Goal: Information Seeking & Learning: Learn about a topic

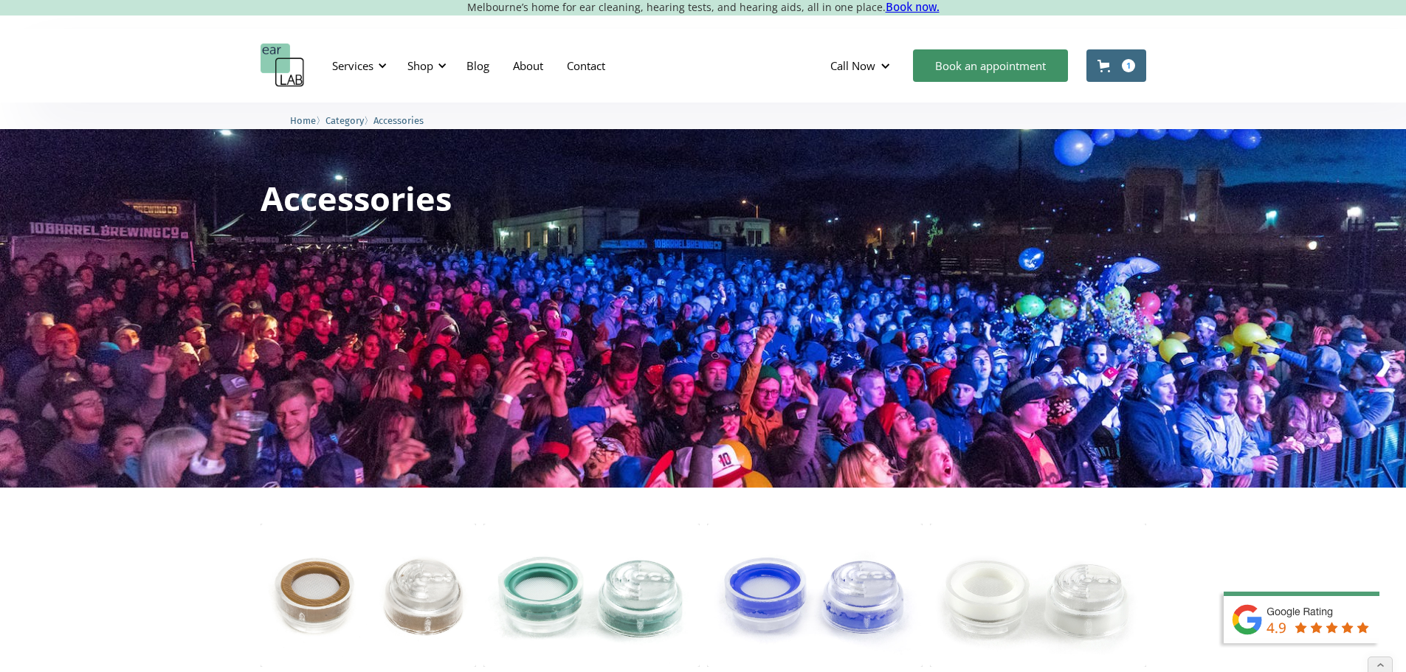
scroll to position [369, 0]
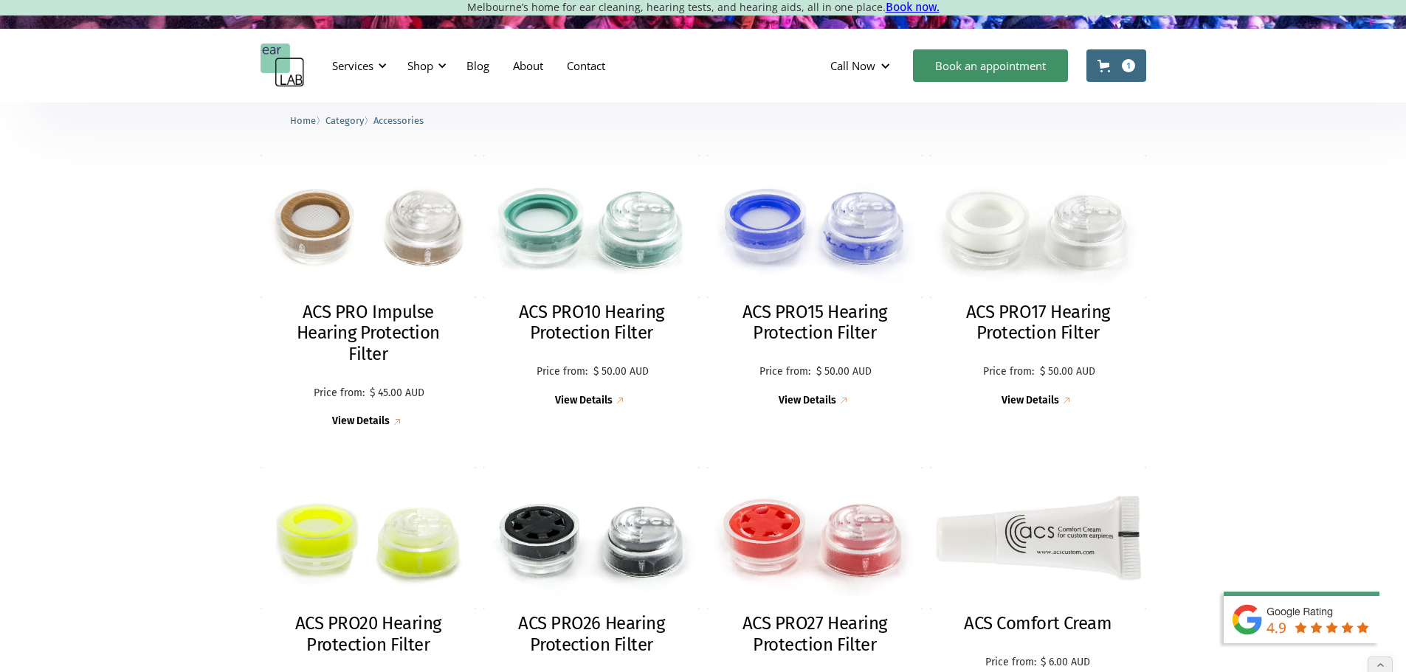
click at [434, 63] on div "Shop" at bounding box center [425, 66] width 52 height 44
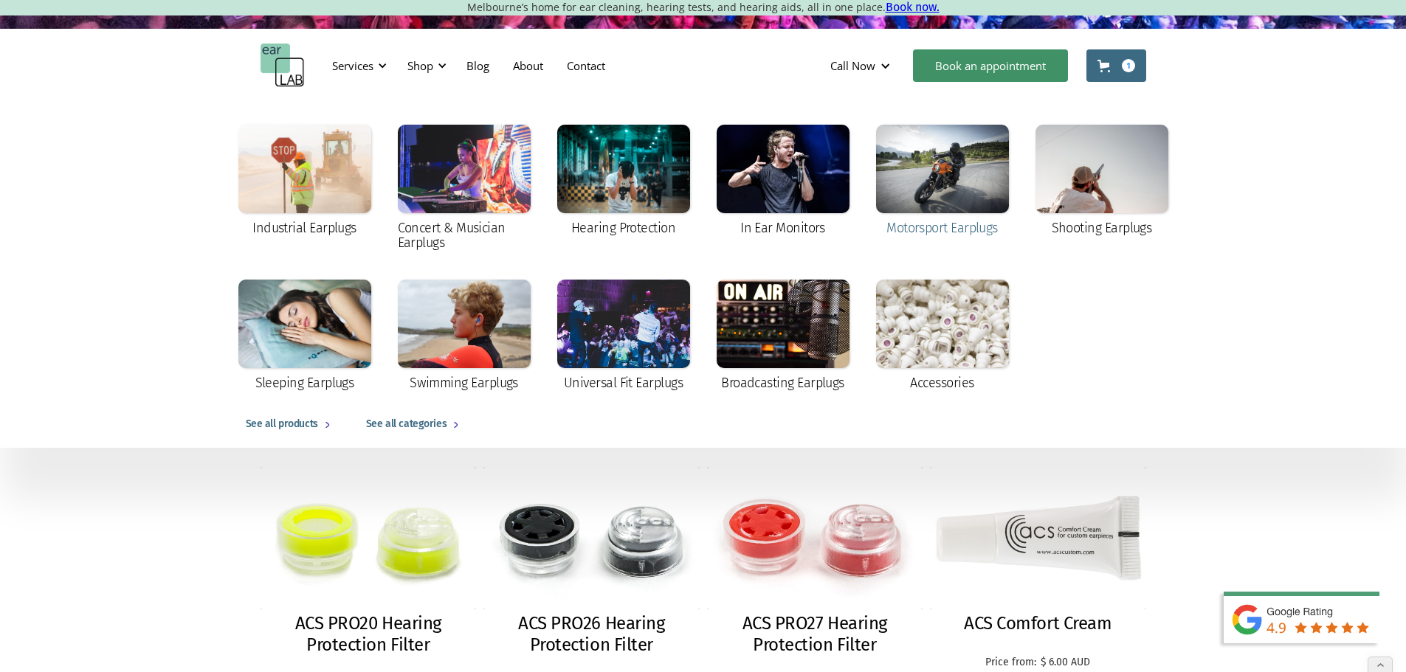
click at [949, 167] on div at bounding box center [942, 169] width 133 height 89
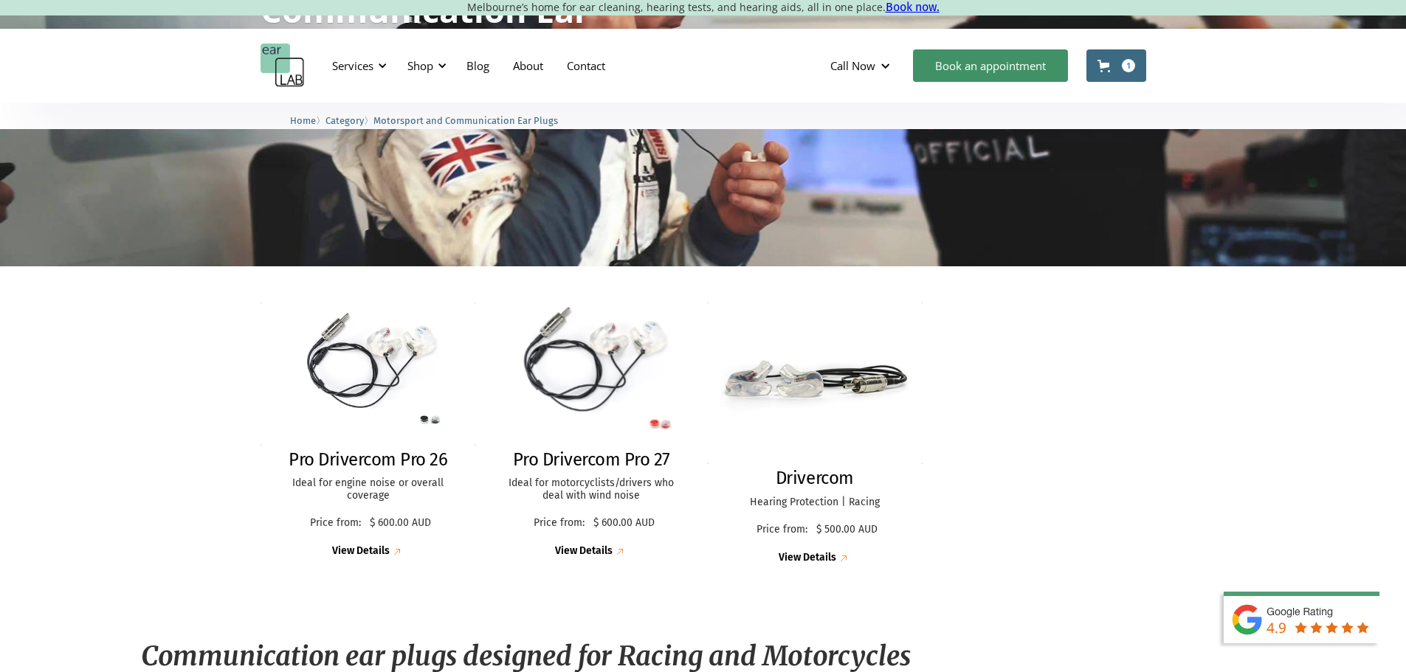
click at [560, 372] on img at bounding box center [591, 373] width 238 height 157
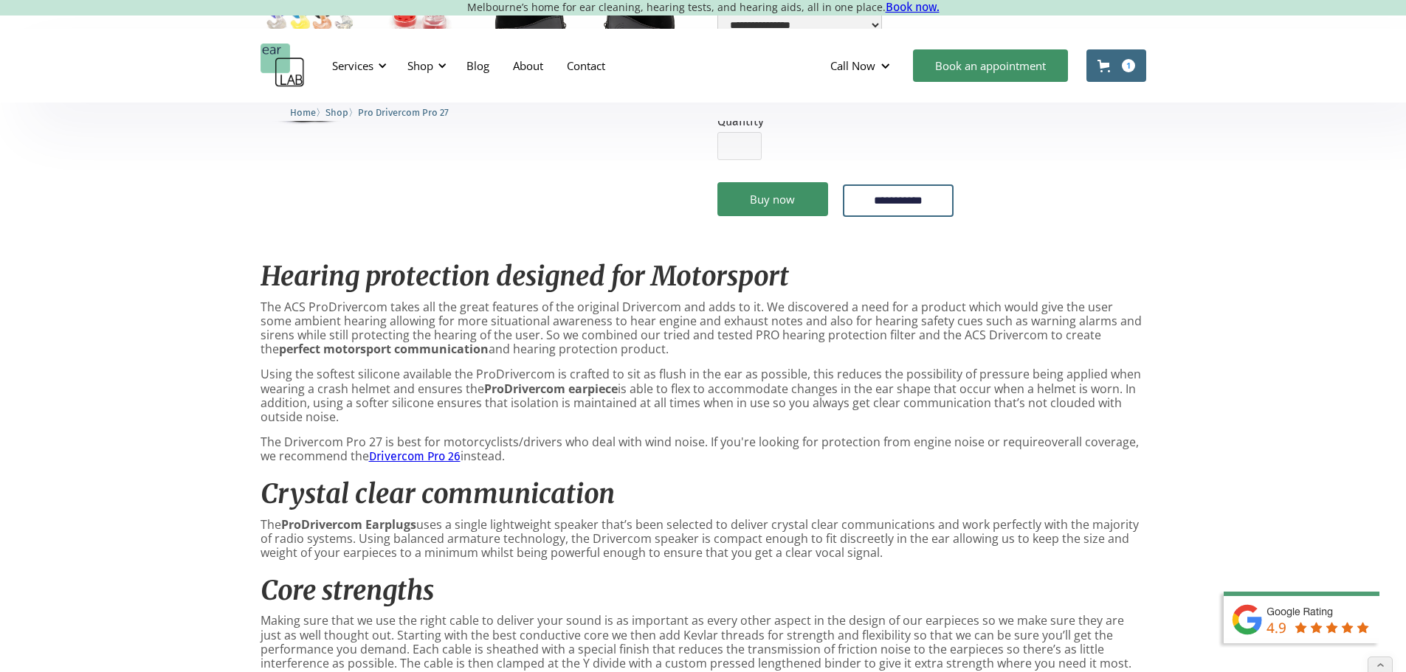
scroll to position [591, 0]
click at [432, 64] on div "Shop" at bounding box center [420, 65] width 26 height 15
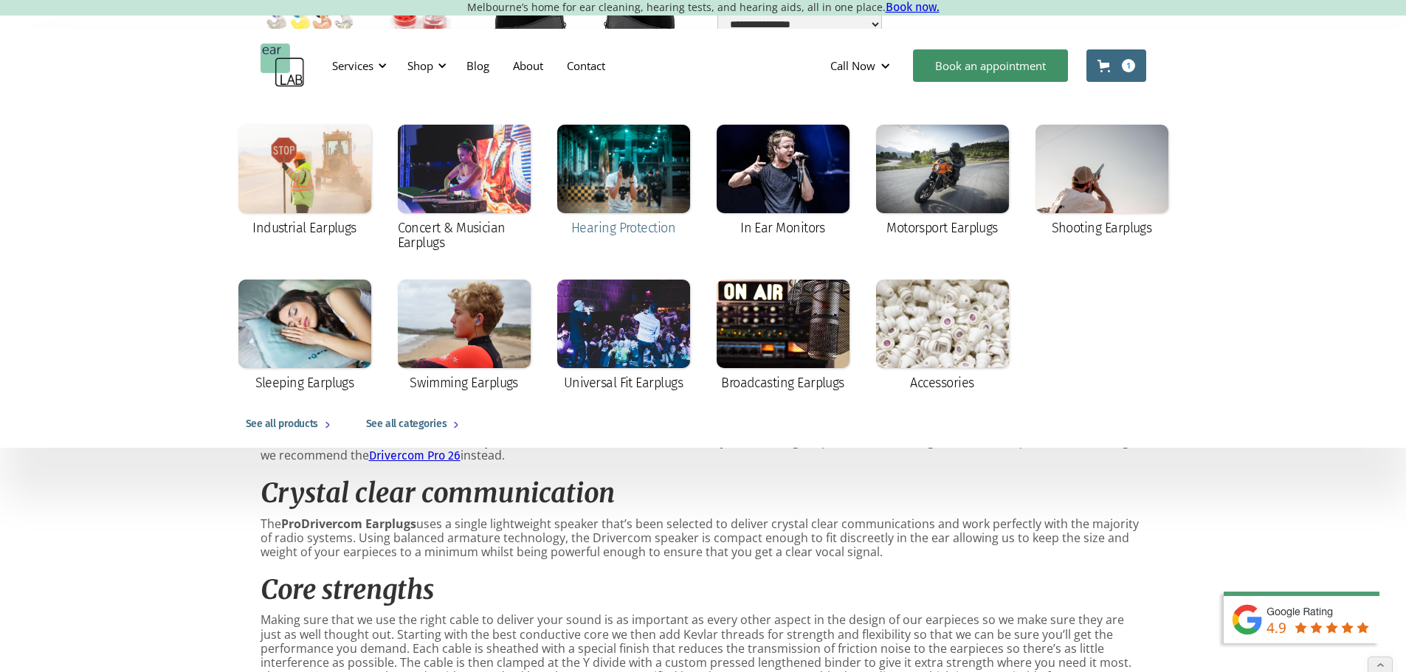
click at [628, 179] on div at bounding box center [623, 169] width 133 height 89
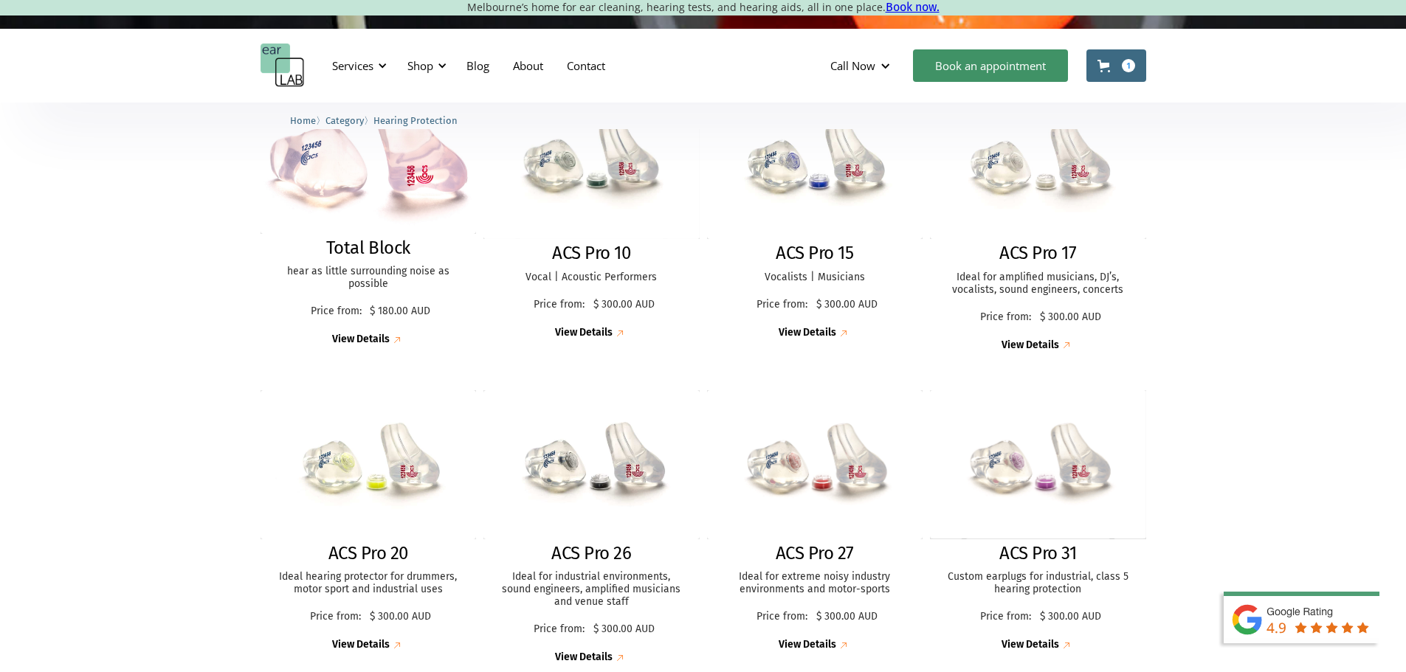
scroll to position [442, 0]
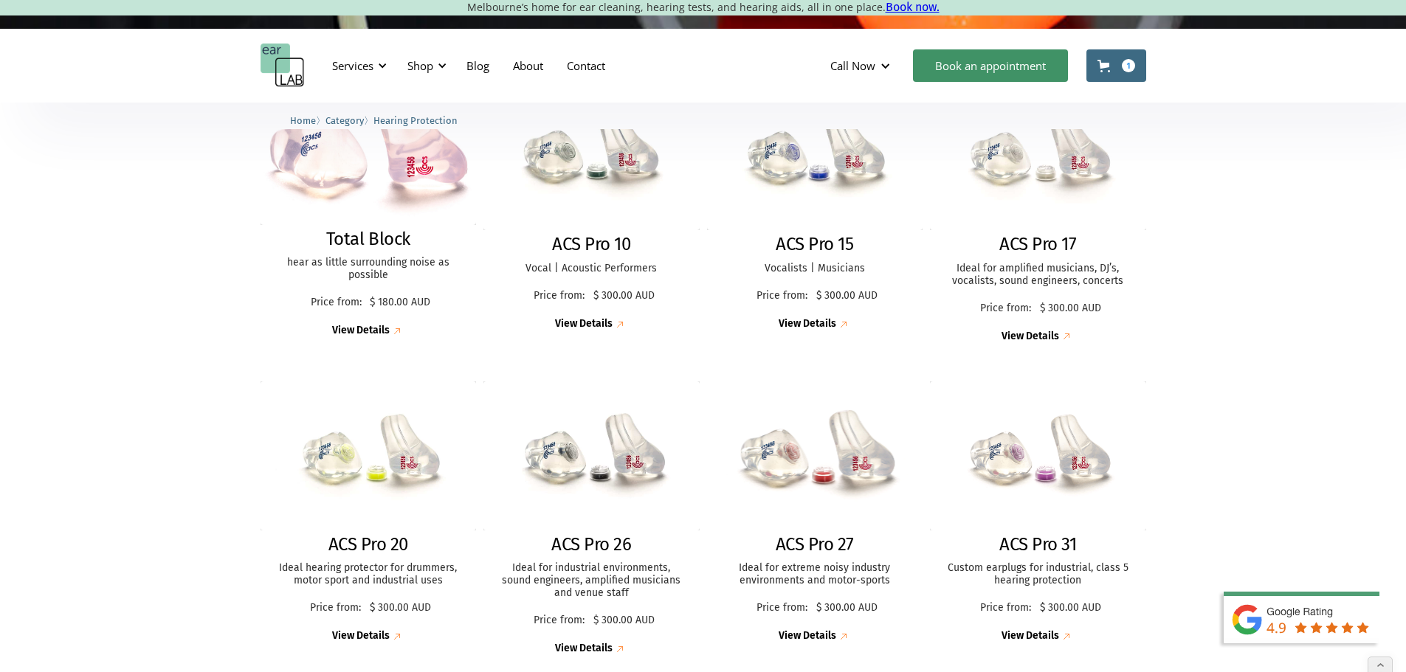
click at [801, 459] on img at bounding box center [815, 455] width 238 height 163
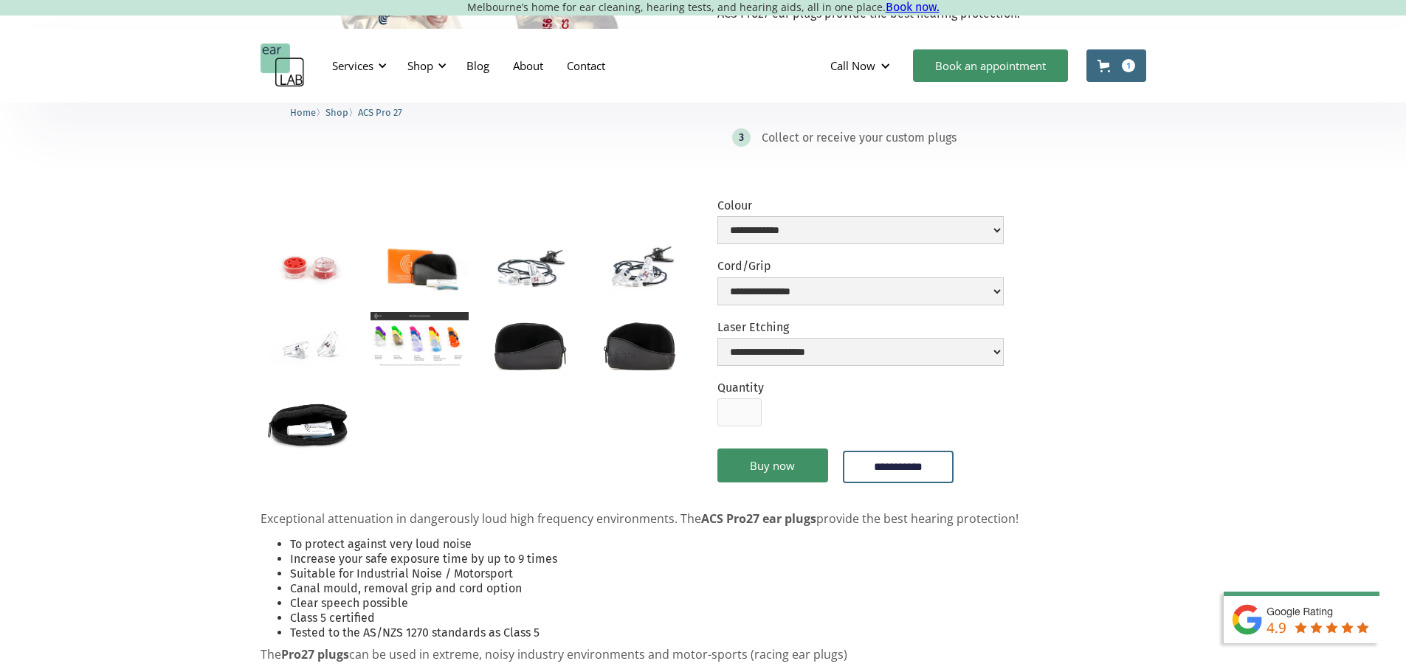
click at [337, 354] on img "open lightbox" at bounding box center [310, 344] width 98 height 65
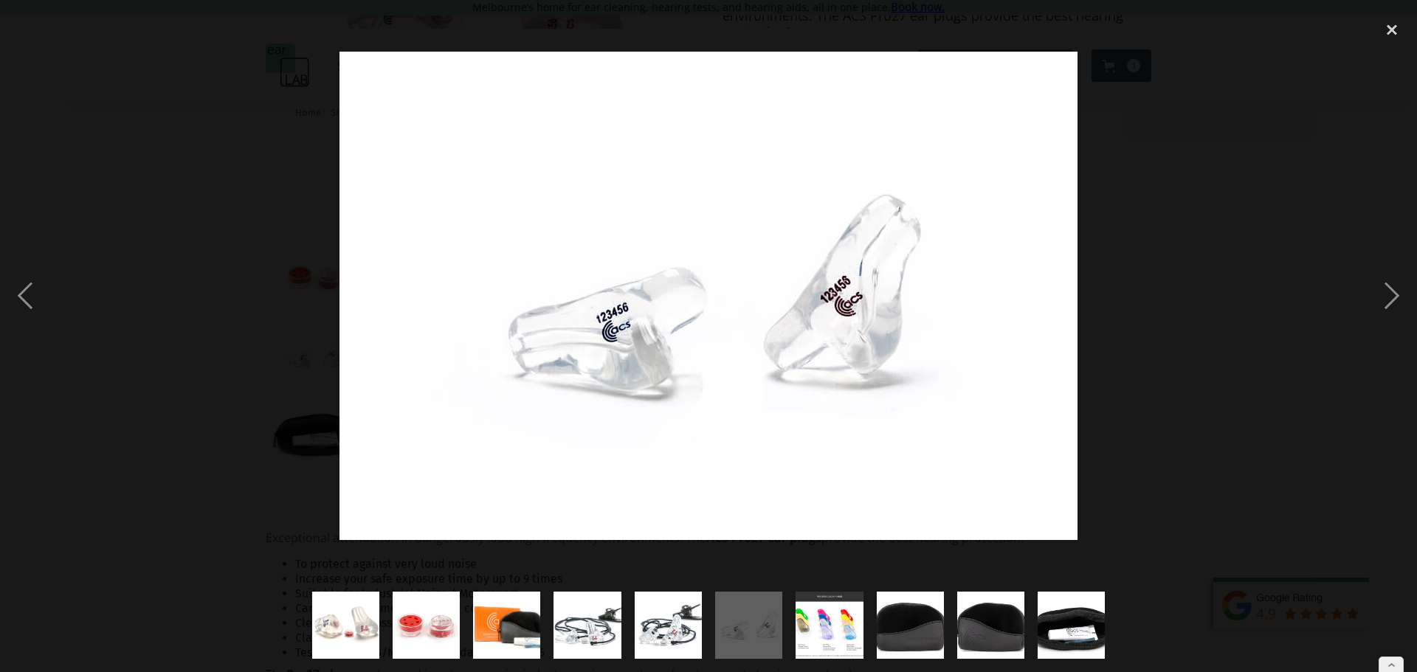
click at [1158, 368] on div at bounding box center [708, 295] width 1417 height 565
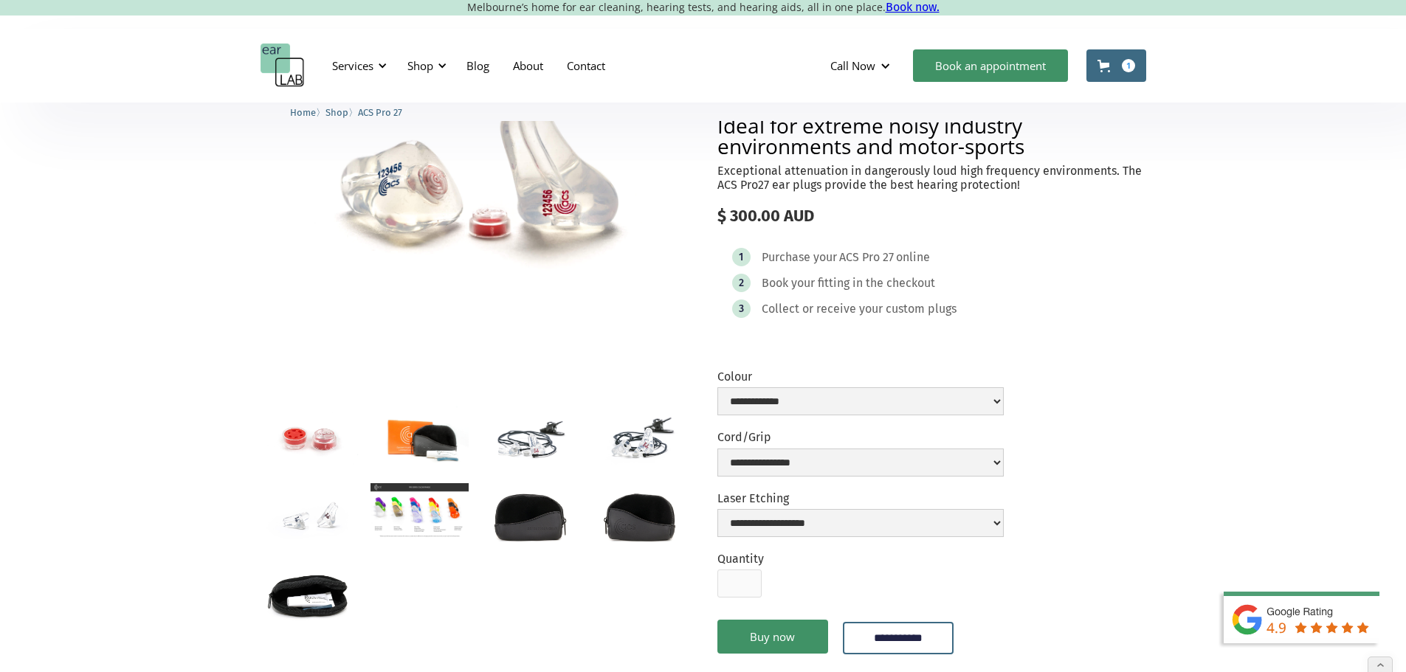
scroll to position [74, 0]
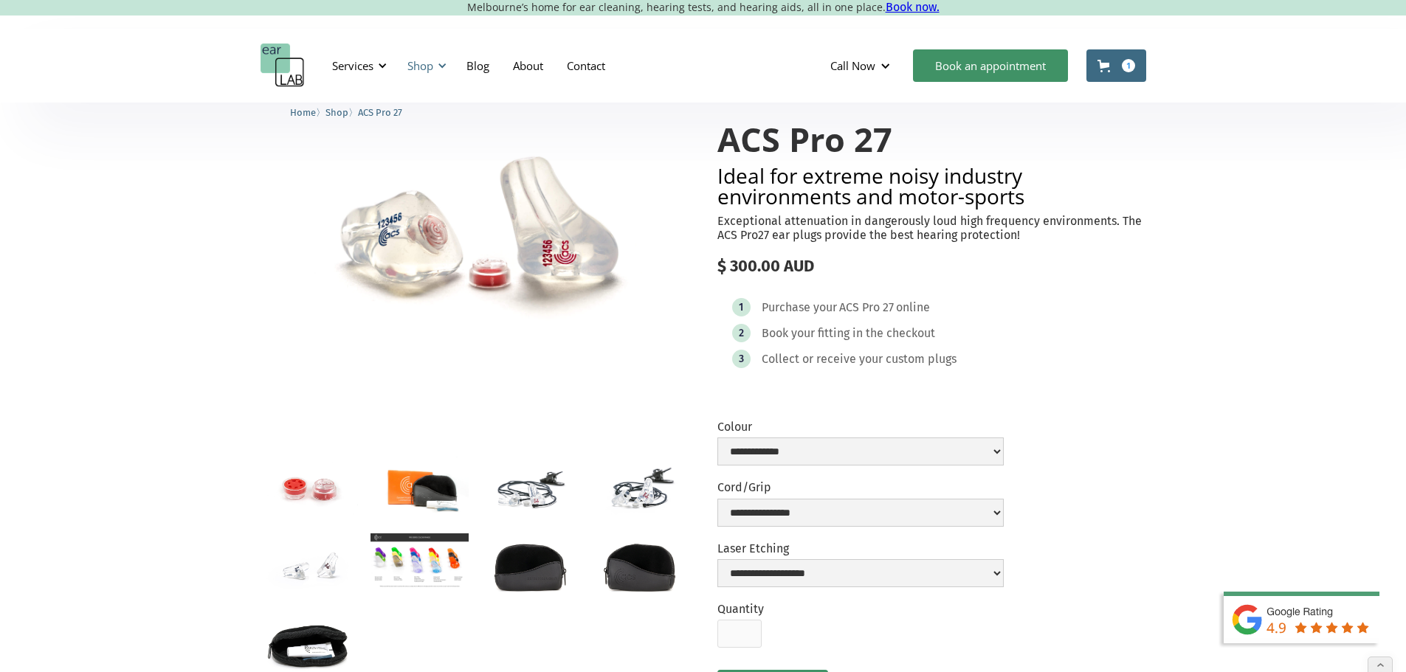
click at [423, 63] on div "Shop" at bounding box center [420, 65] width 26 height 15
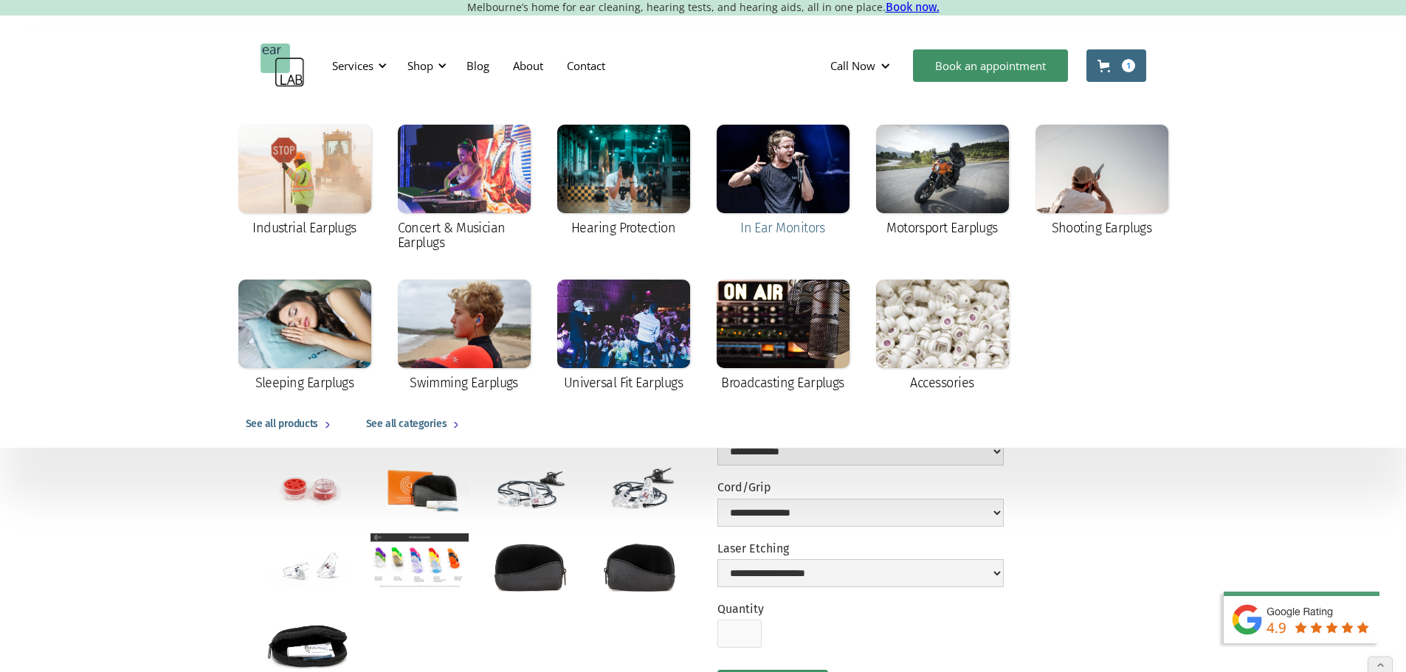
click at [762, 165] on div at bounding box center [783, 169] width 133 height 89
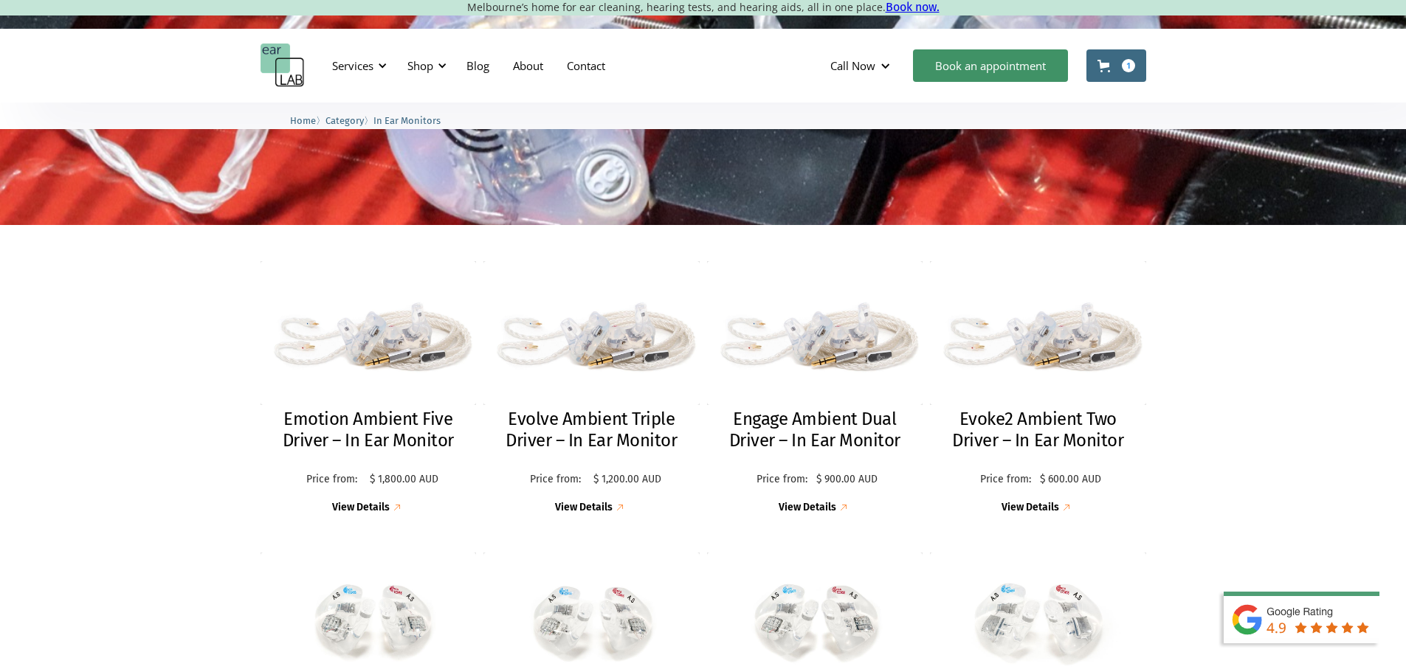
scroll to position [148, 0]
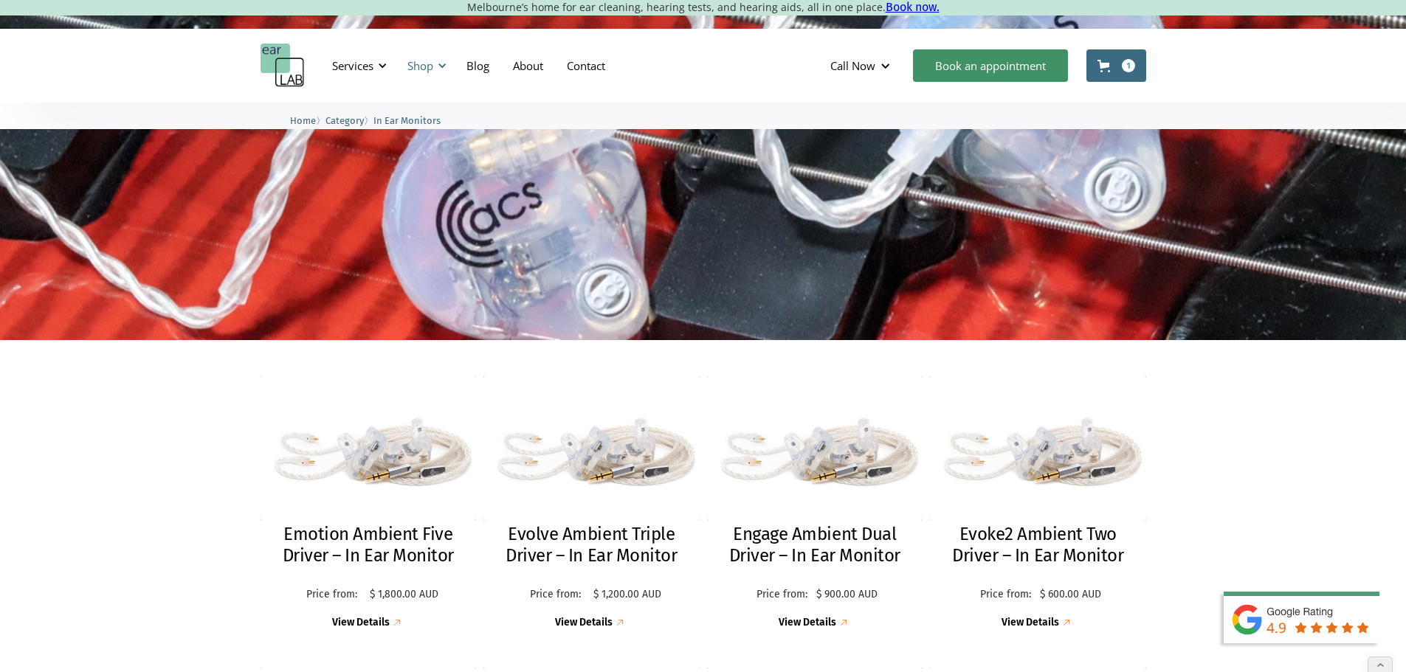
click at [436, 63] on div "Shop" at bounding box center [425, 66] width 52 height 44
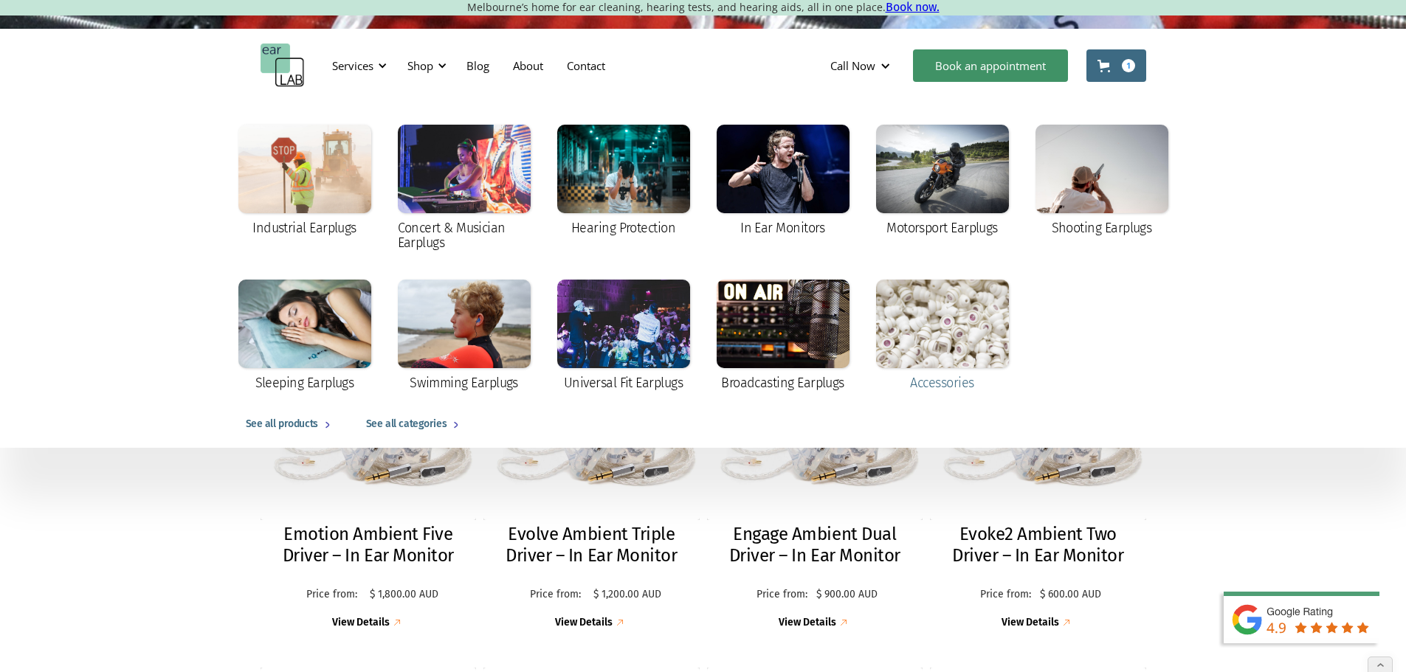
click at [921, 303] on div at bounding box center [942, 324] width 133 height 89
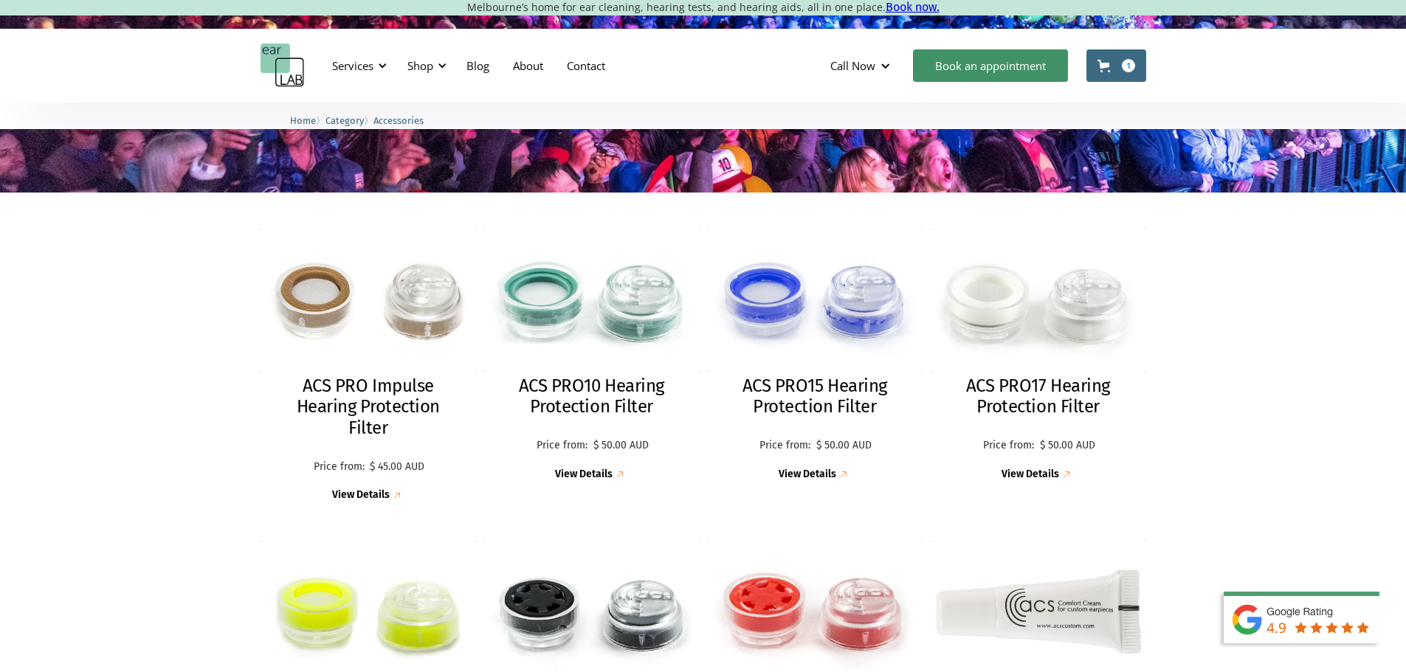
scroll to position [148, 0]
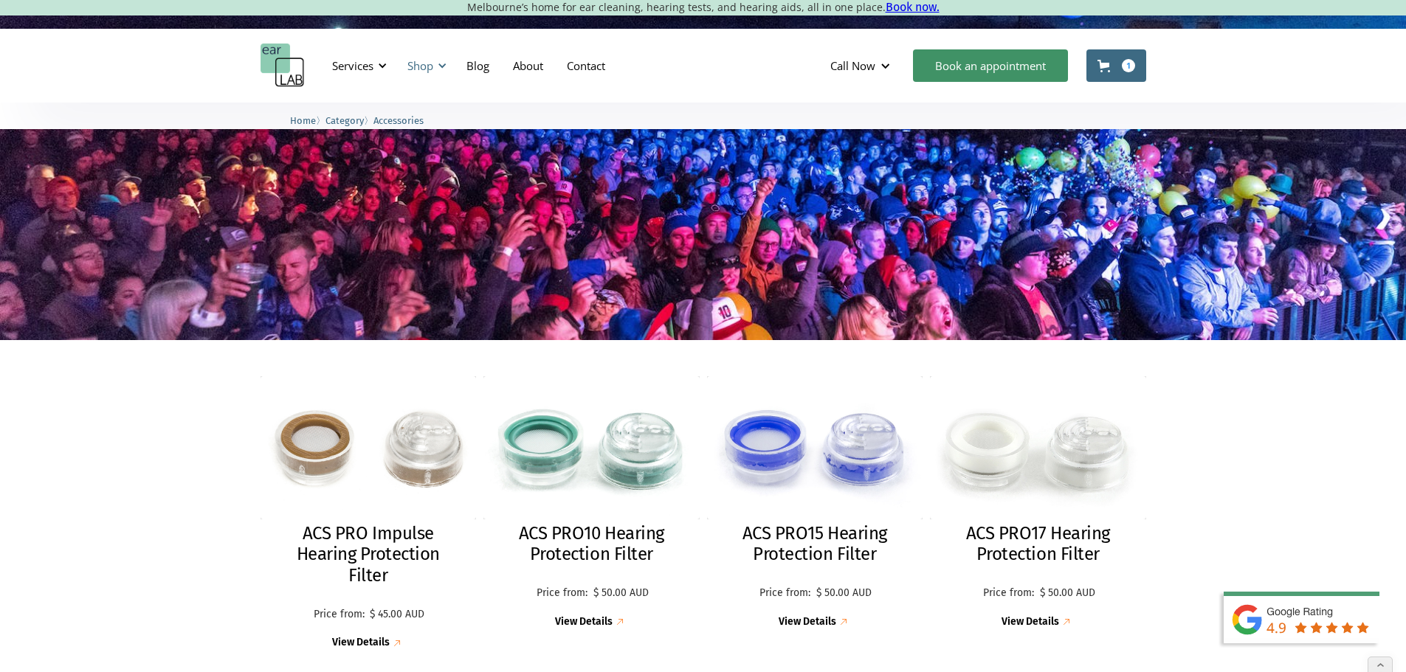
click at [419, 70] on div "Shop" at bounding box center [420, 65] width 26 height 15
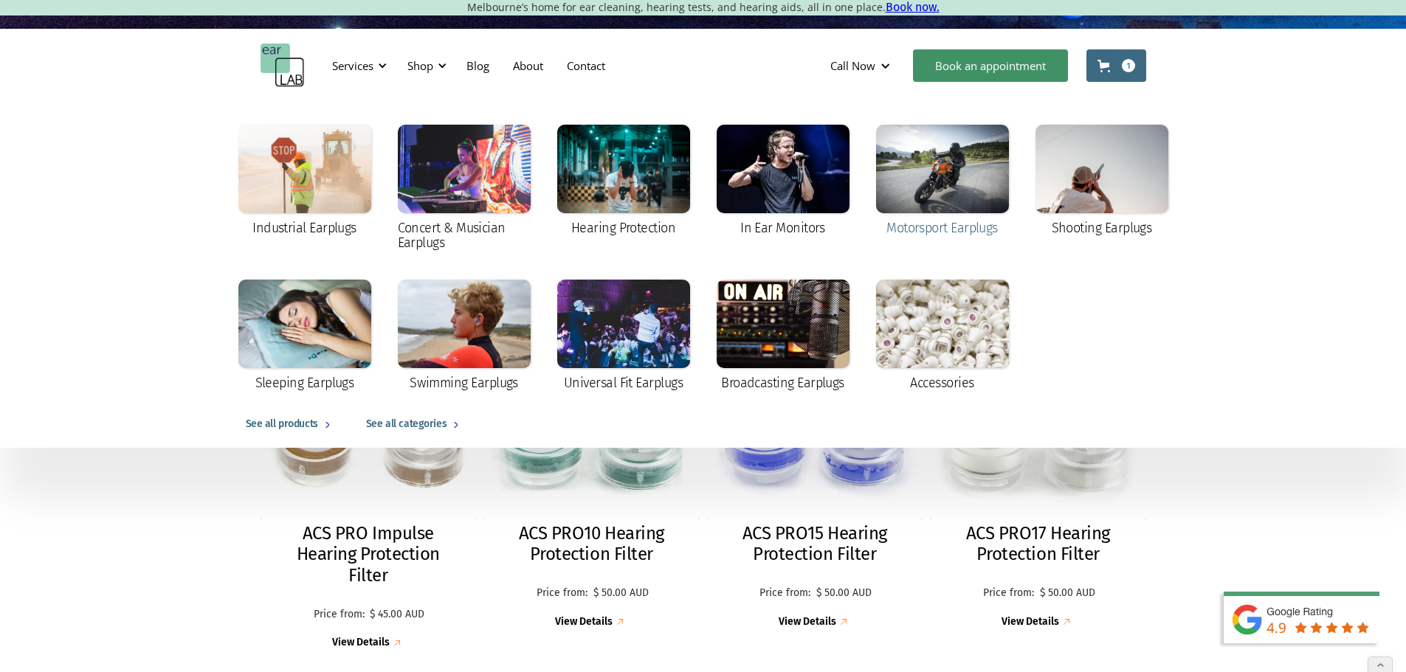
click at [898, 185] on div at bounding box center [942, 169] width 133 height 89
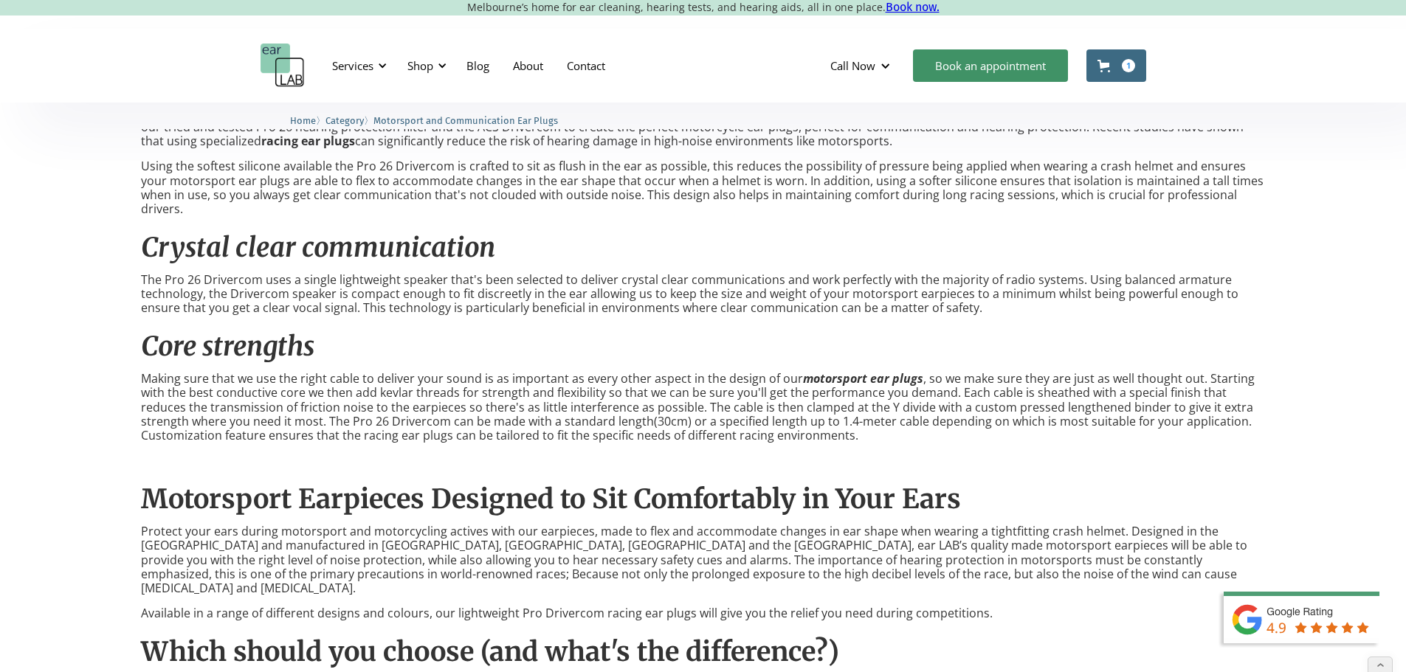
scroll to position [590, 0]
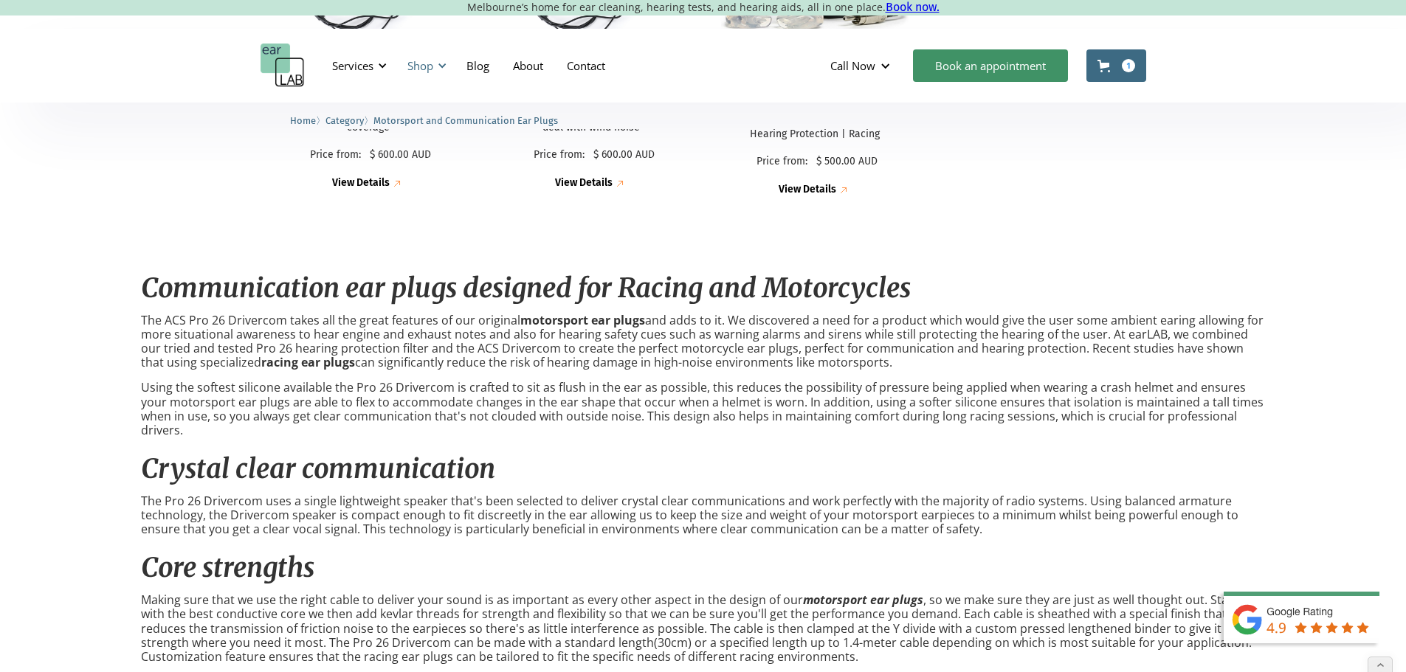
click at [431, 68] on div "Shop" at bounding box center [420, 65] width 26 height 15
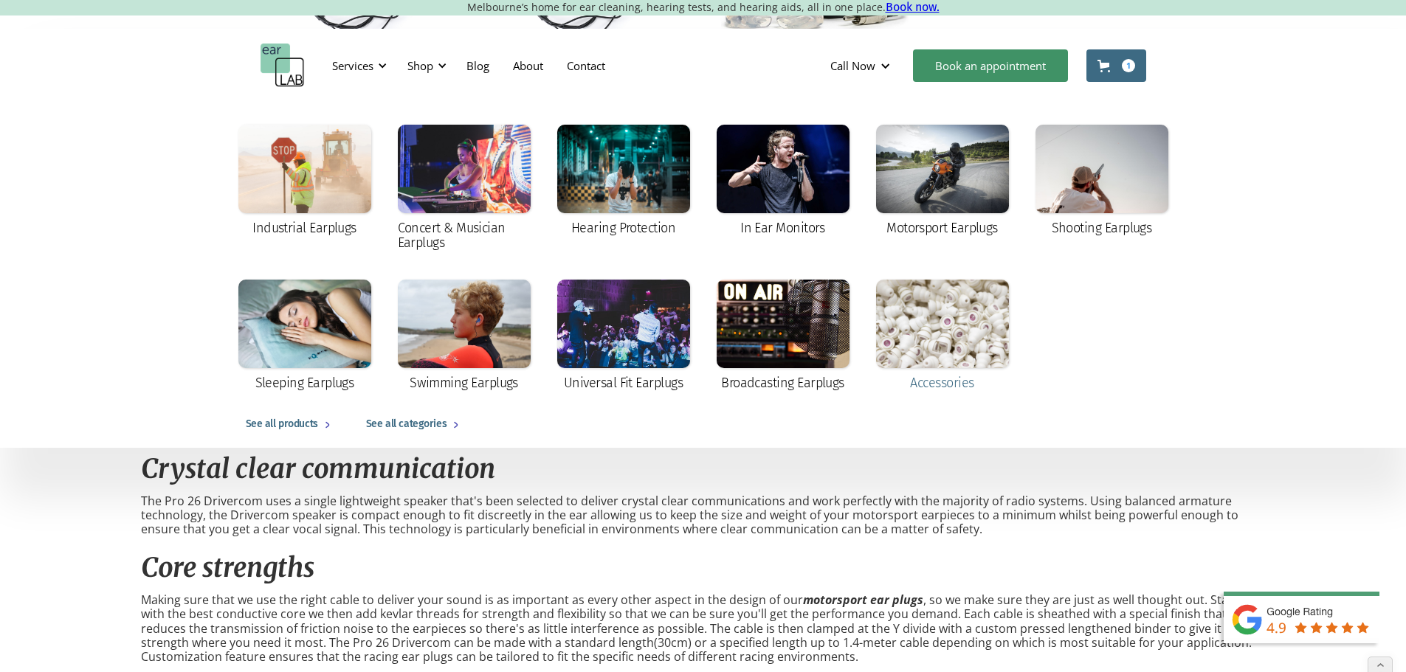
click at [928, 334] on div at bounding box center [942, 324] width 133 height 89
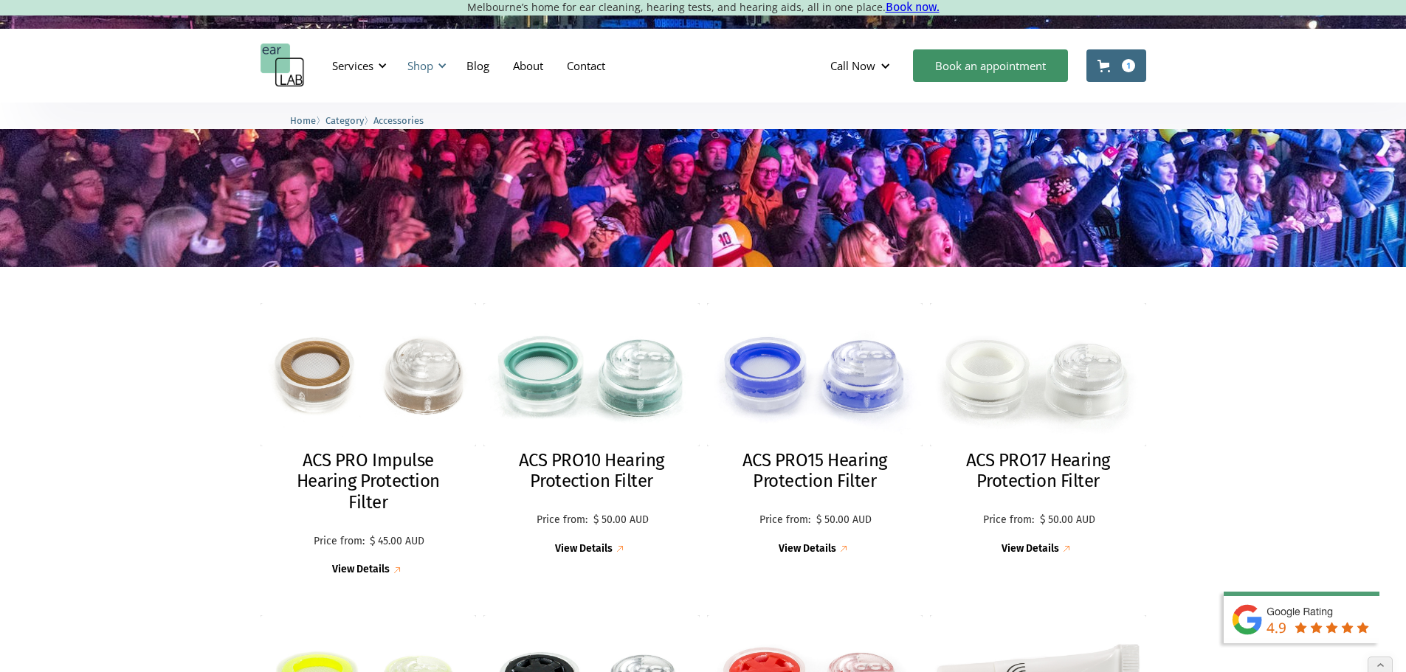
click at [426, 58] on div "Shop" at bounding box center [420, 65] width 26 height 15
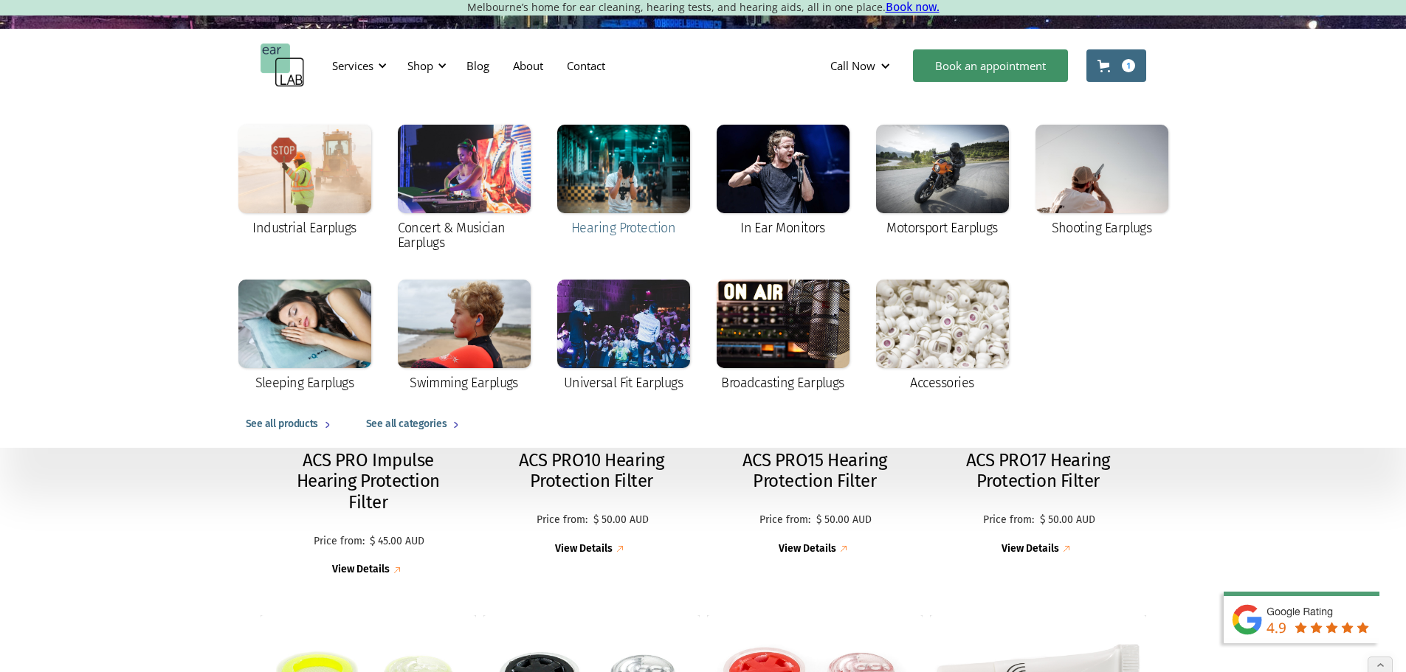
click at [656, 184] on div at bounding box center [623, 169] width 133 height 89
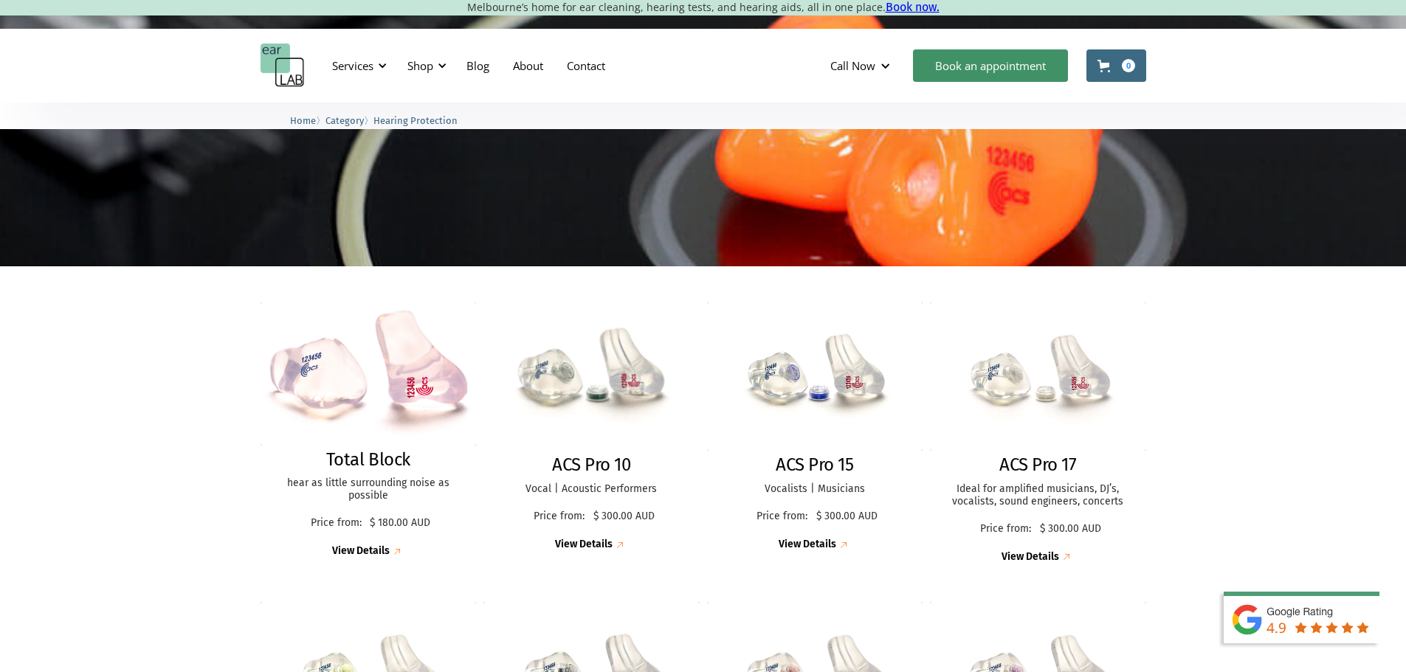
scroll to position [443, 0]
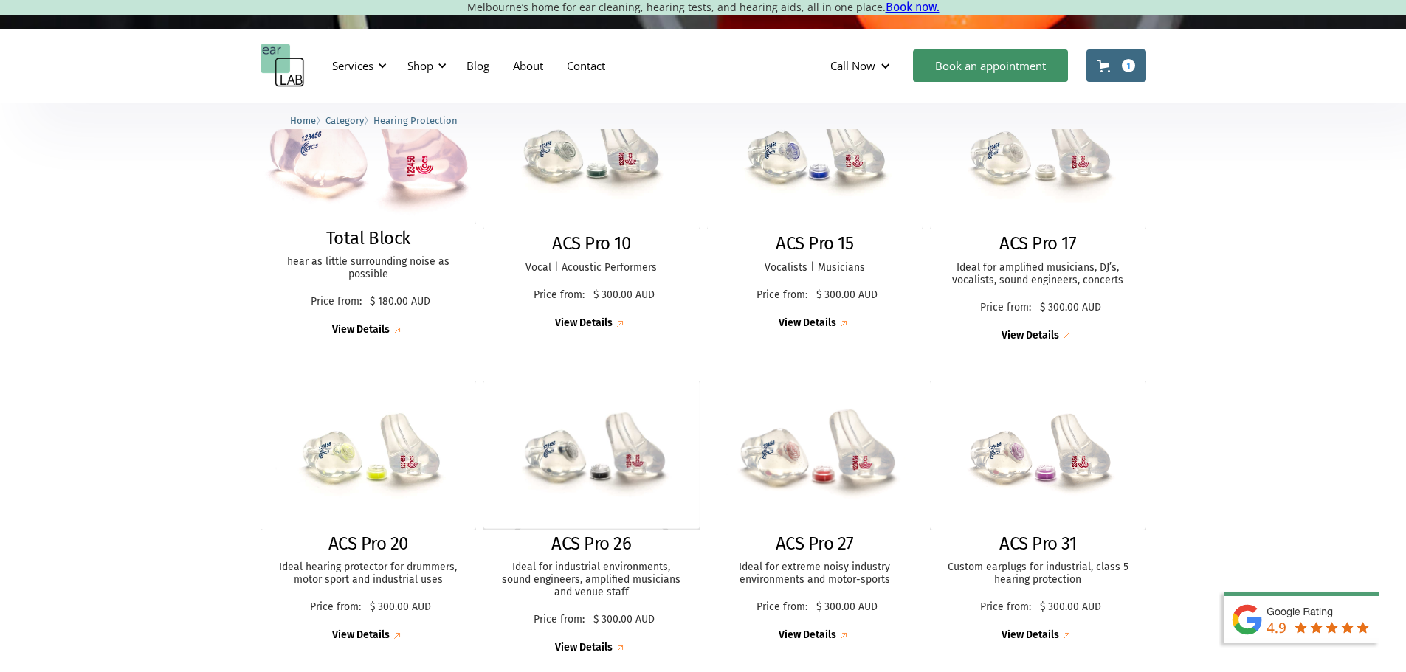
click at [788, 446] on img at bounding box center [815, 454] width 238 height 163
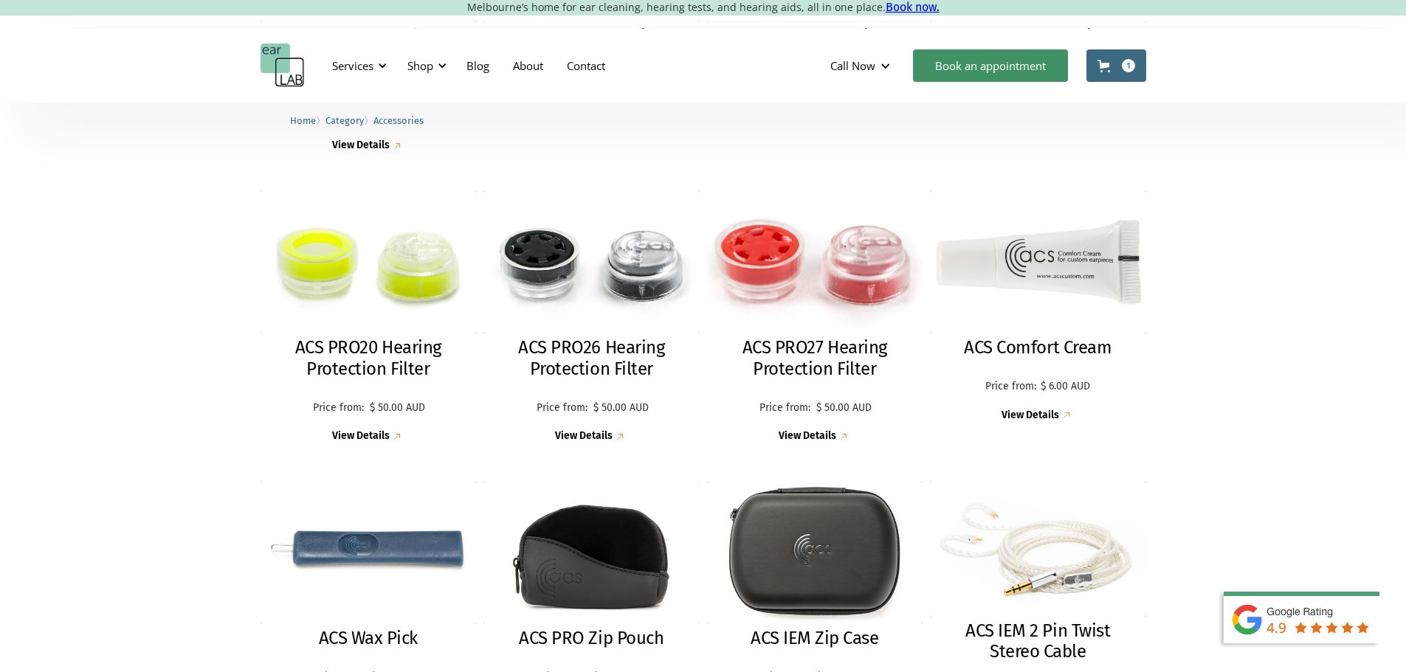
scroll to position [739, 0]
